Goal: Task Accomplishment & Management: Manage account settings

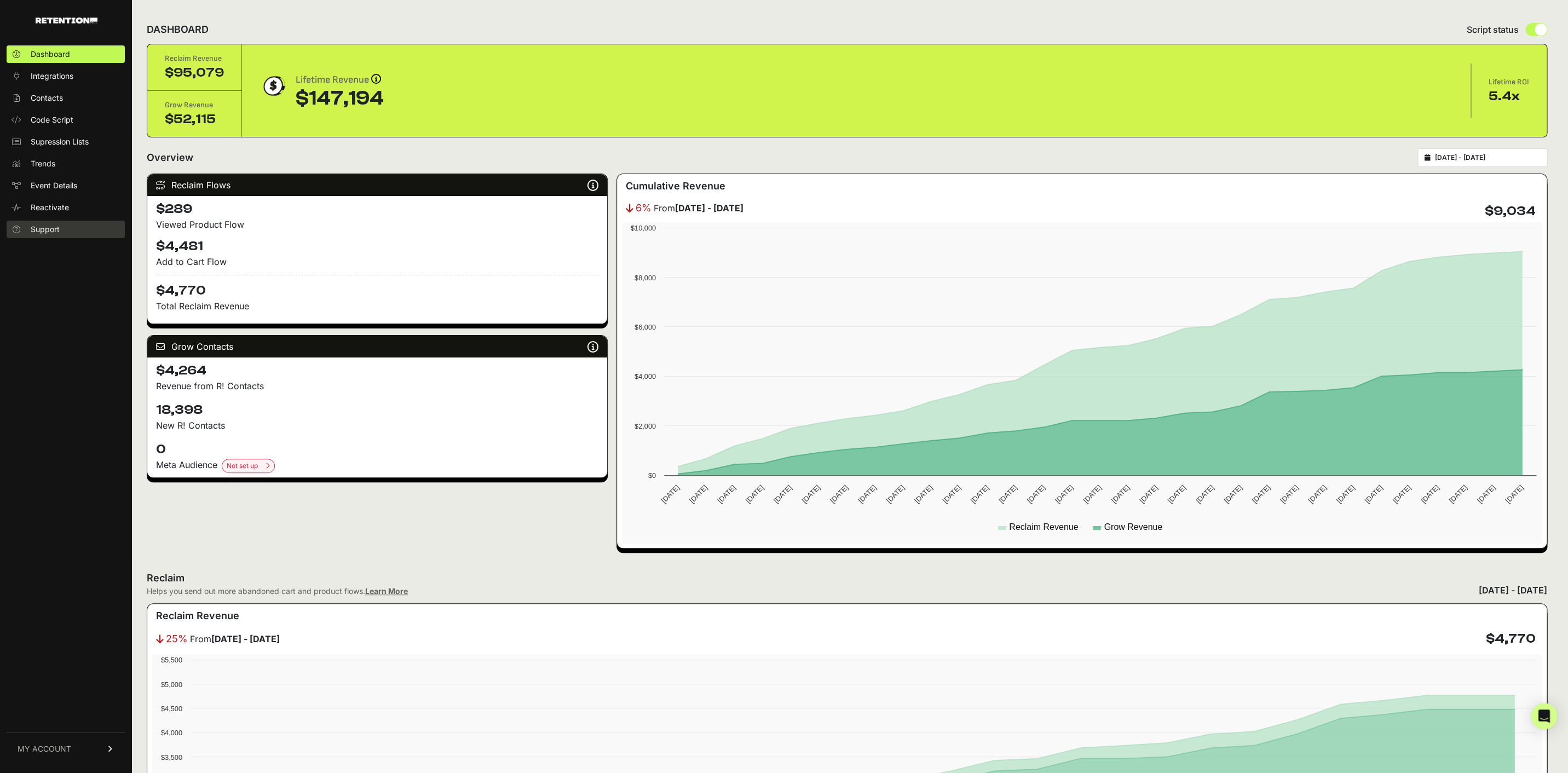
click at [57, 229] on span "Support" at bounding box center [45, 229] width 29 height 11
click at [72, 747] on link "MY ACCOUNT" at bounding box center [66, 749] width 118 height 33
click at [87, 733] on link "Subscription" at bounding box center [66, 735] width 118 height 18
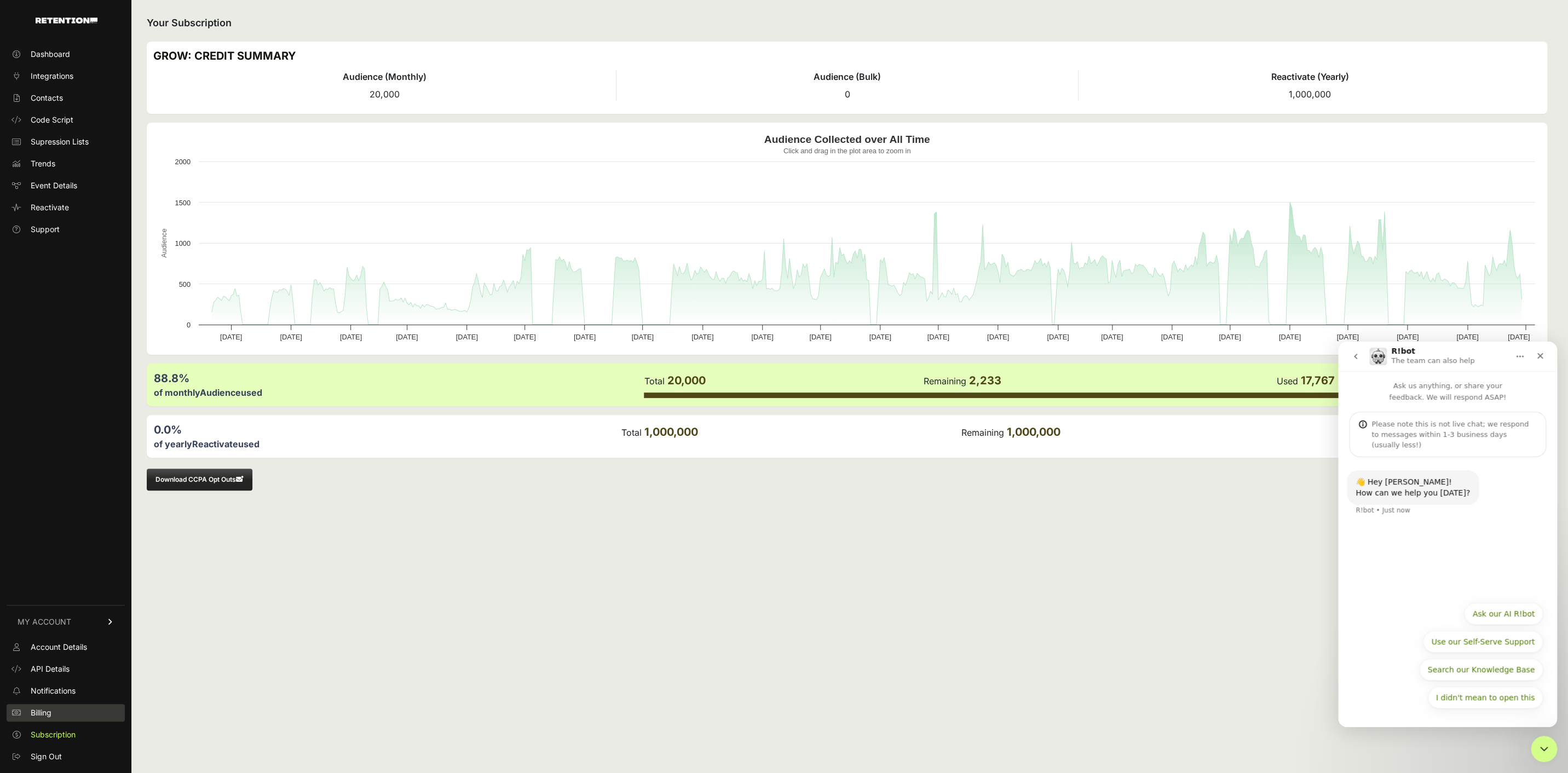
click at [54, 719] on link "Billing" at bounding box center [66, 713] width 118 height 18
